Goal: Task Accomplishment & Management: Use online tool/utility

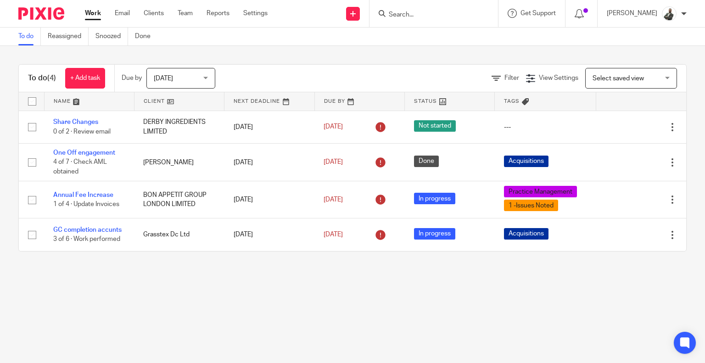
click at [434, 19] on div at bounding box center [433, 13] width 128 height 27
click at [436, 6] on div at bounding box center [433, 13] width 128 height 27
click at [436, 19] on form at bounding box center [437, 13] width 98 height 11
click at [436, 12] on input "Search" at bounding box center [429, 15] width 83 height 8
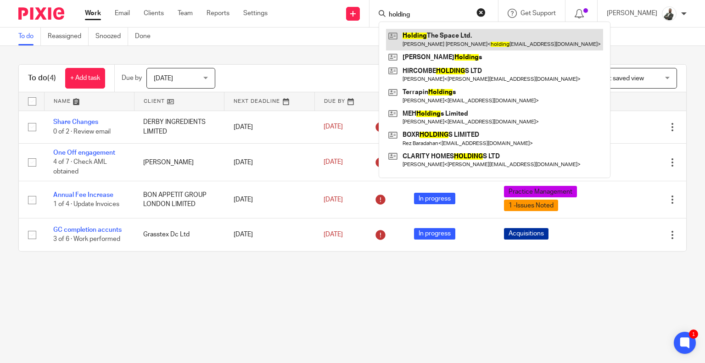
type input "holding"
click at [481, 42] on link at bounding box center [494, 39] width 217 height 21
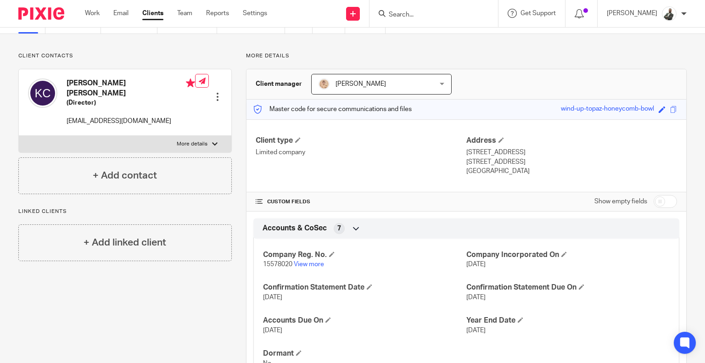
scroll to position [114, 0]
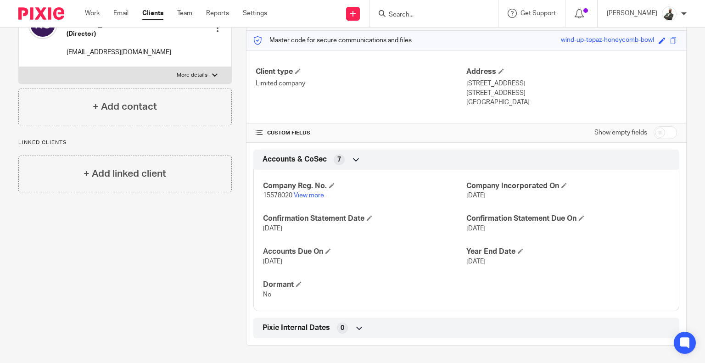
click at [325, 337] on div "Pixie Internal Dates 0" at bounding box center [466, 328] width 426 height 20
click at [355, 325] on icon at bounding box center [359, 327] width 9 height 9
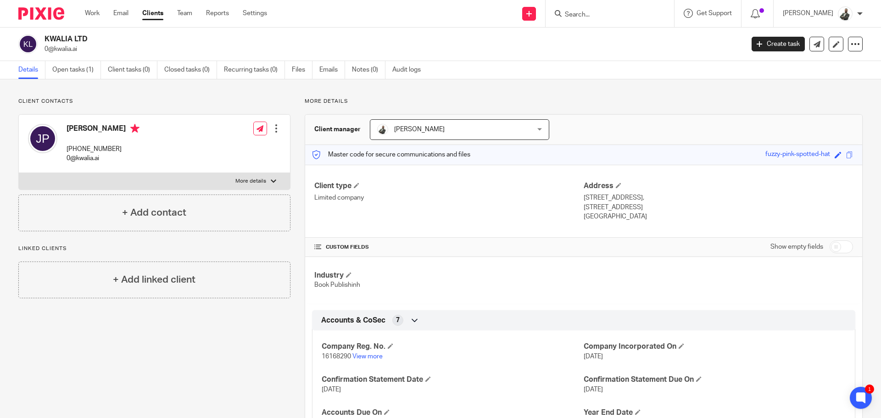
click at [631, 11] on input "Search" at bounding box center [605, 15] width 83 height 8
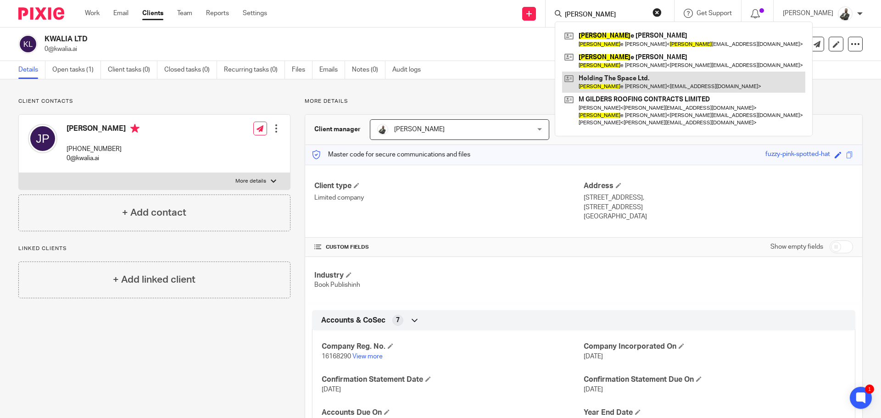
type input "kati"
click at [652, 74] on link at bounding box center [683, 82] width 243 height 21
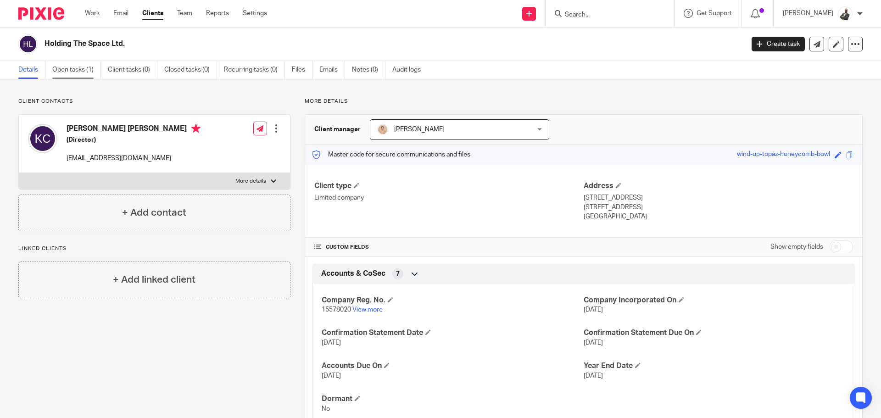
click at [83, 74] on link "Open tasks (1)" at bounding box center [76, 70] width 49 height 18
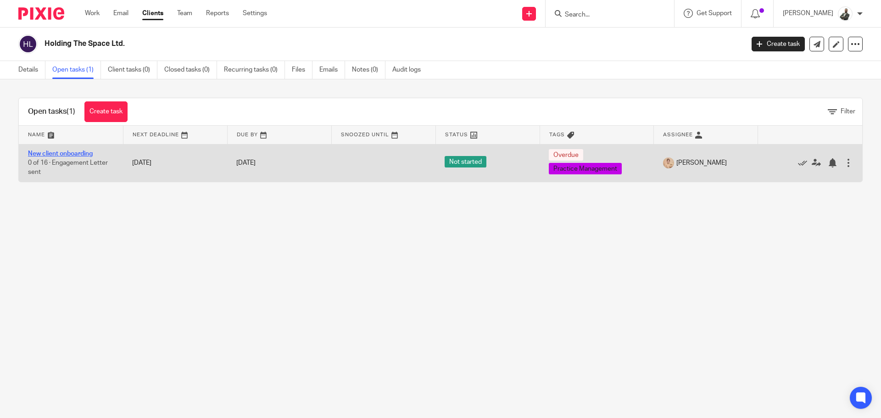
click at [77, 154] on link "New client onboarding" at bounding box center [60, 153] width 65 height 6
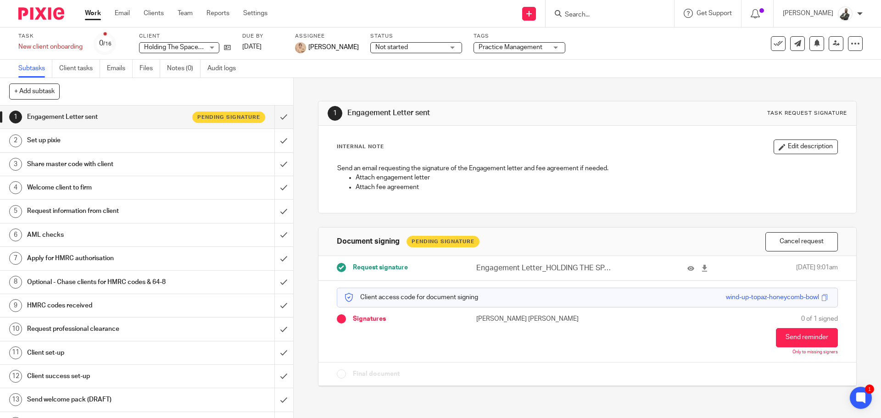
click at [674, 268] on div at bounding box center [688, 268] width 48 height 11
click at [687, 268] on icon at bounding box center [690, 268] width 7 height 7
